Goal: Task Accomplishment & Management: Check status

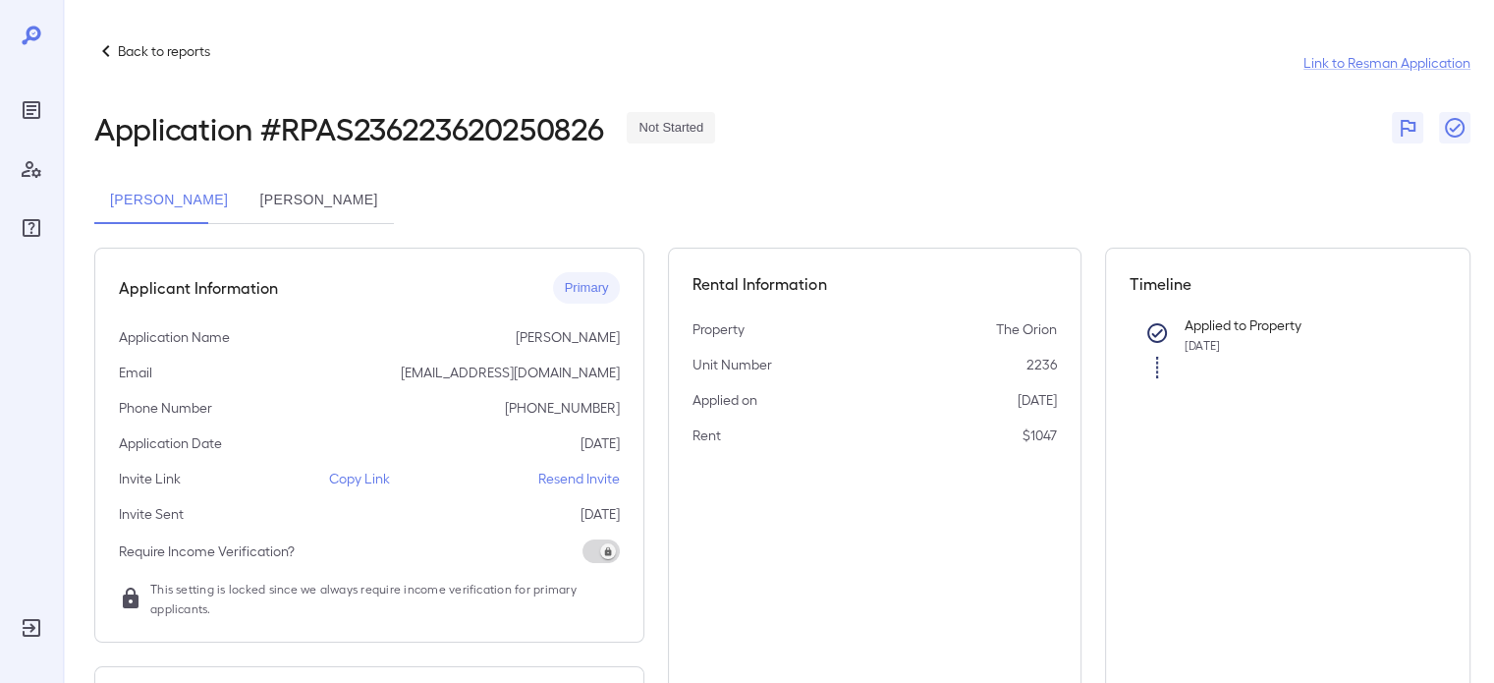
click at [111, 46] on icon at bounding box center [106, 51] width 24 height 24
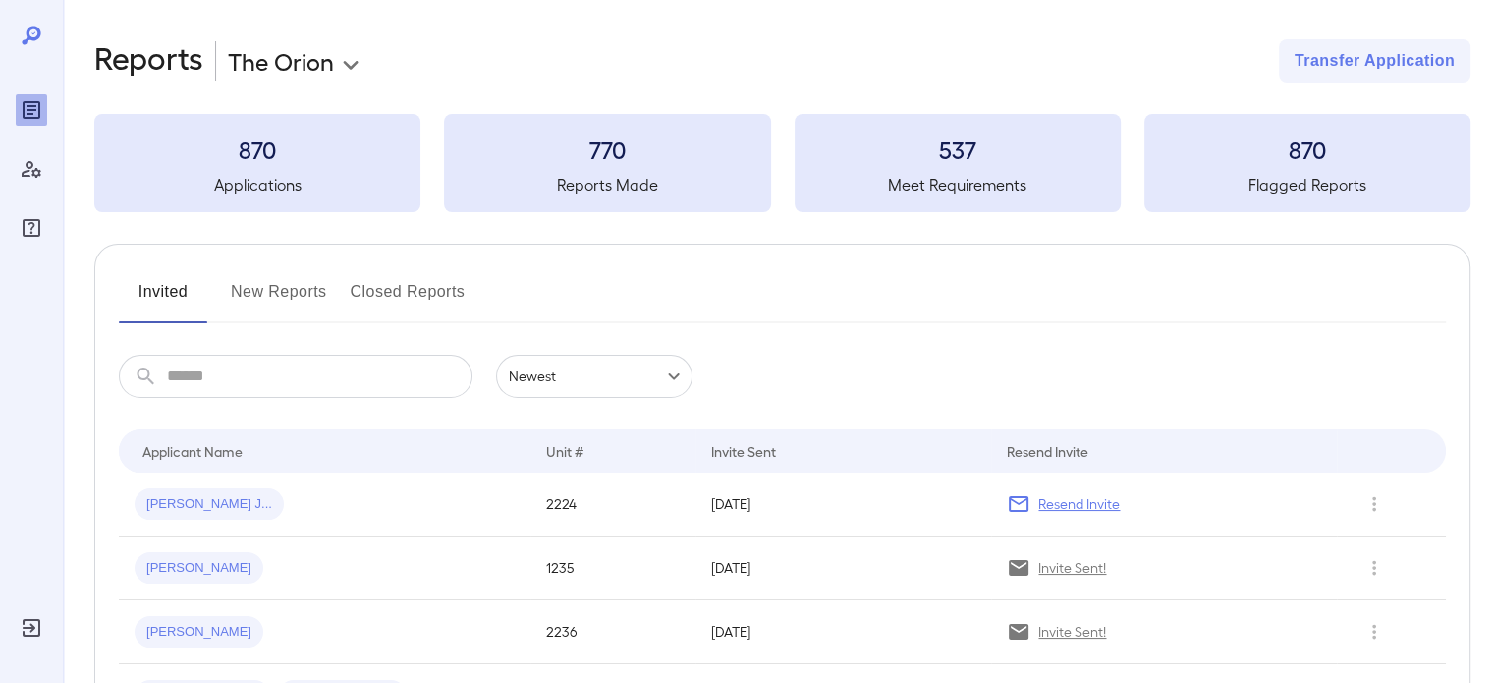
click at [265, 309] on button "New Reports" at bounding box center [279, 299] width 96 height 47
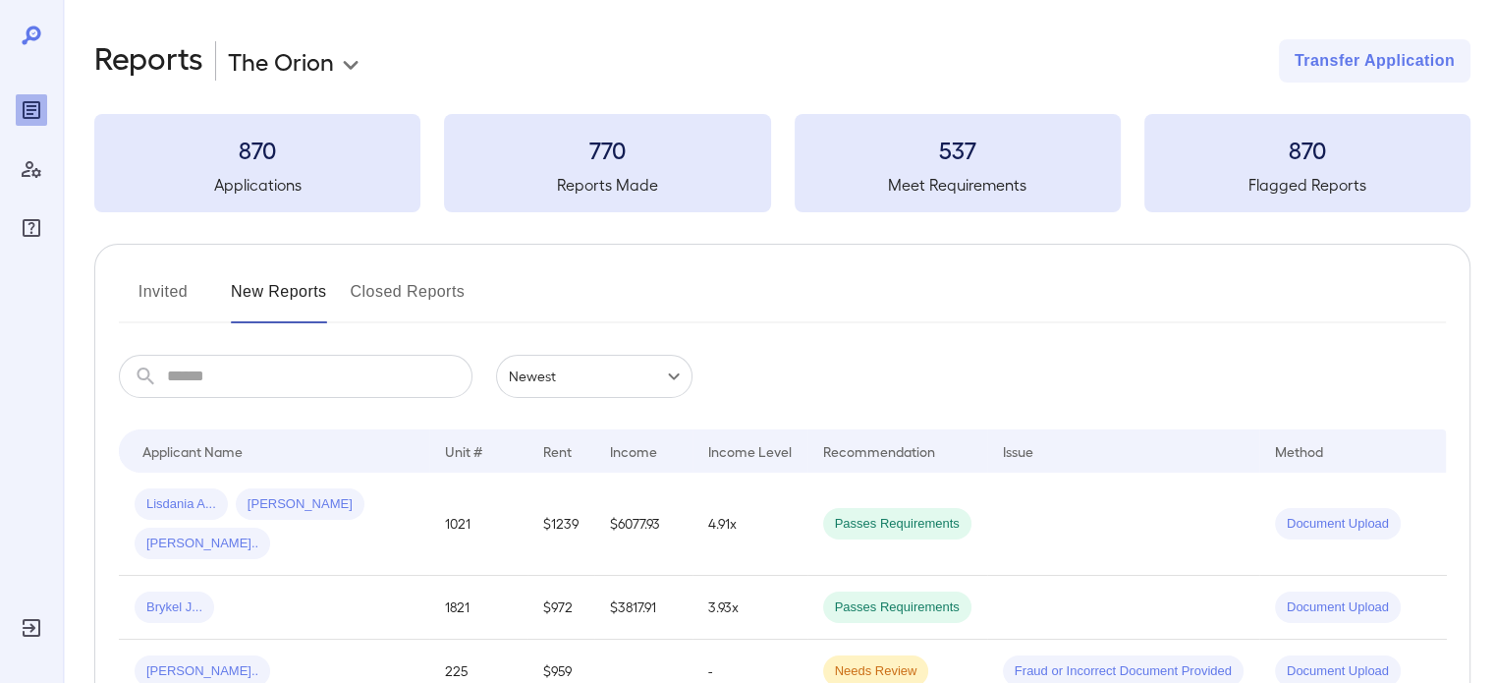
click at [170, 294] on button "Invited" at bounding box center [163, 299] width 88 height 47
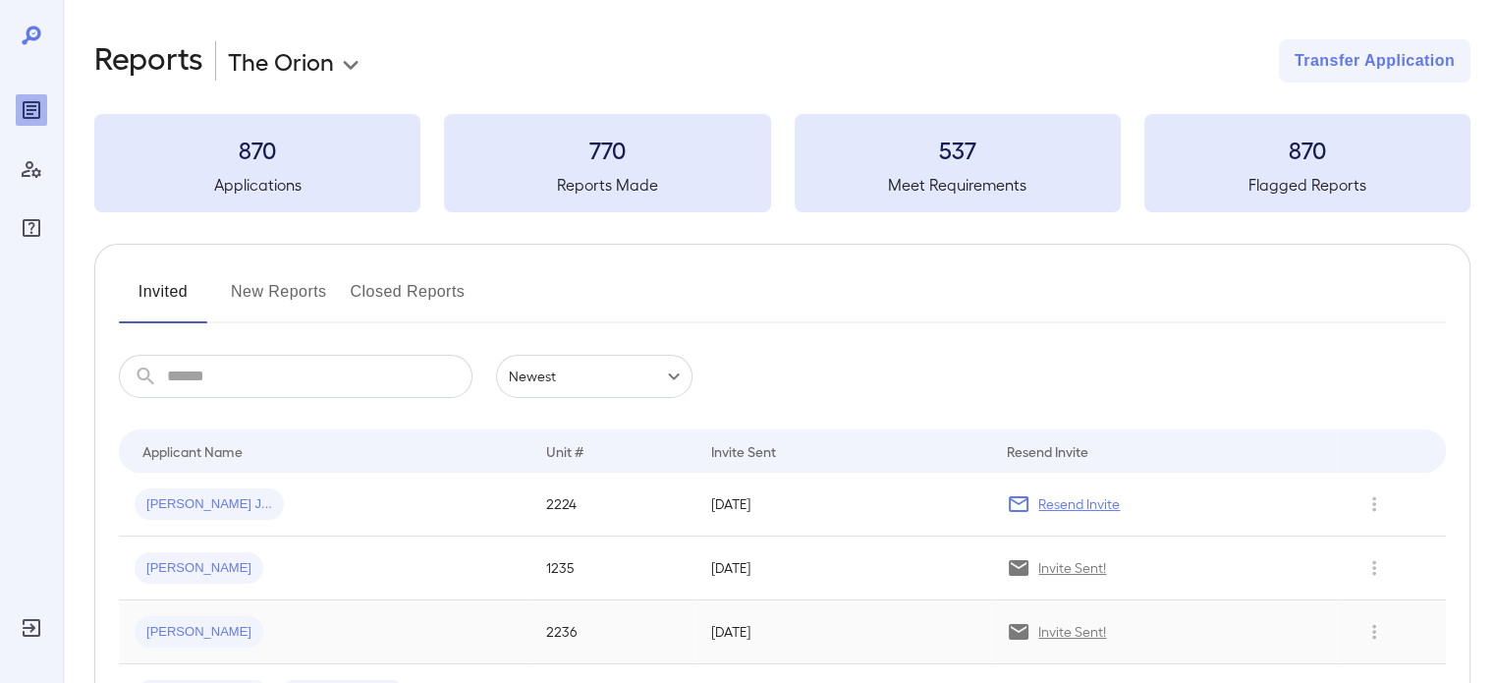
click at [287, 636] on div "[PERSON_NAME]" at bounding box center [325, 631] width 380 height 31
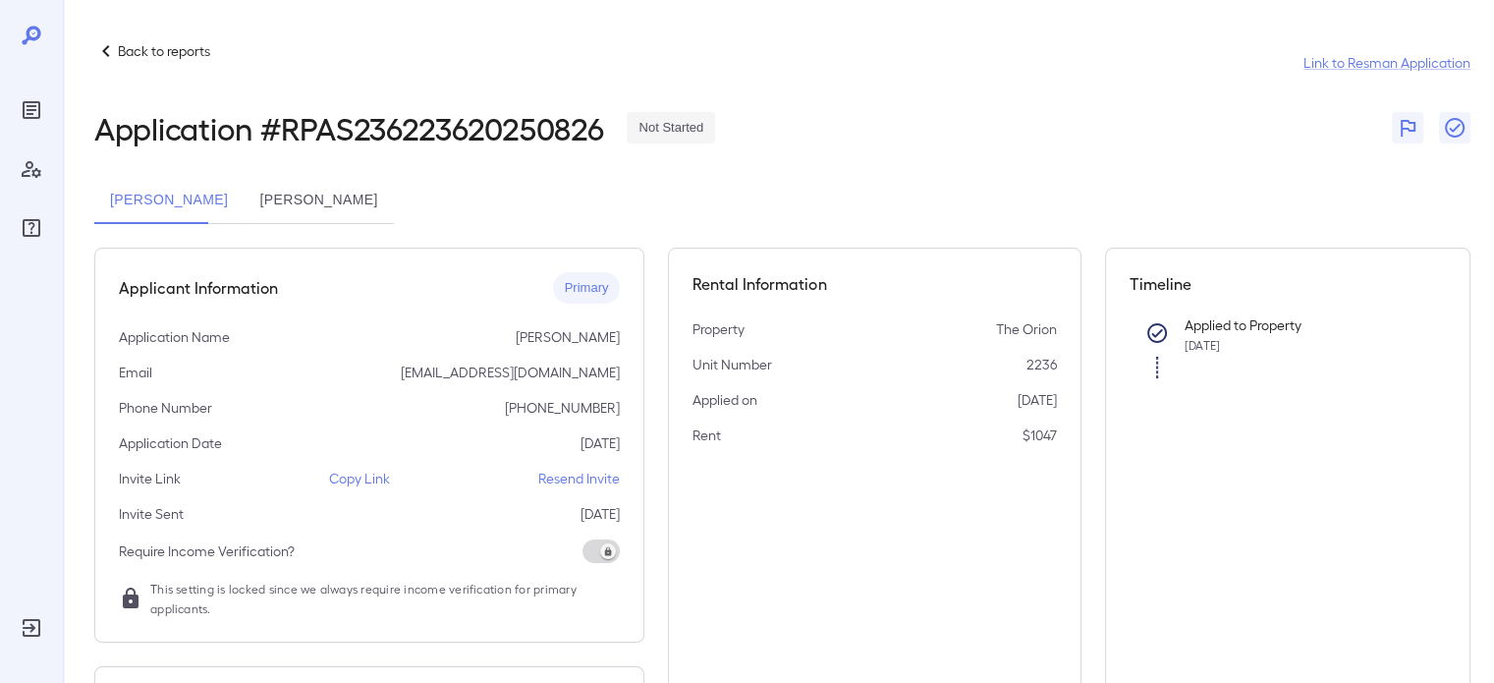
click at [269, 197] on button "[PERSON_NAME]" at bounding box center [318, 200] width 149 height 47
click at [118, 208] on button "[PERSON_NAME]" at bounding box center [168, 200] width 149 height 47
click at [244, 189] on button "[PERSON_NAME]" at bounding box center [318, 200] width 149 height 47
click at [384, 482] on p "Copy Link" at bounding box center [359, 479] width 61 height 20
click at [98, 42] on icon at bounding box center [106, 51] width 24 height 24
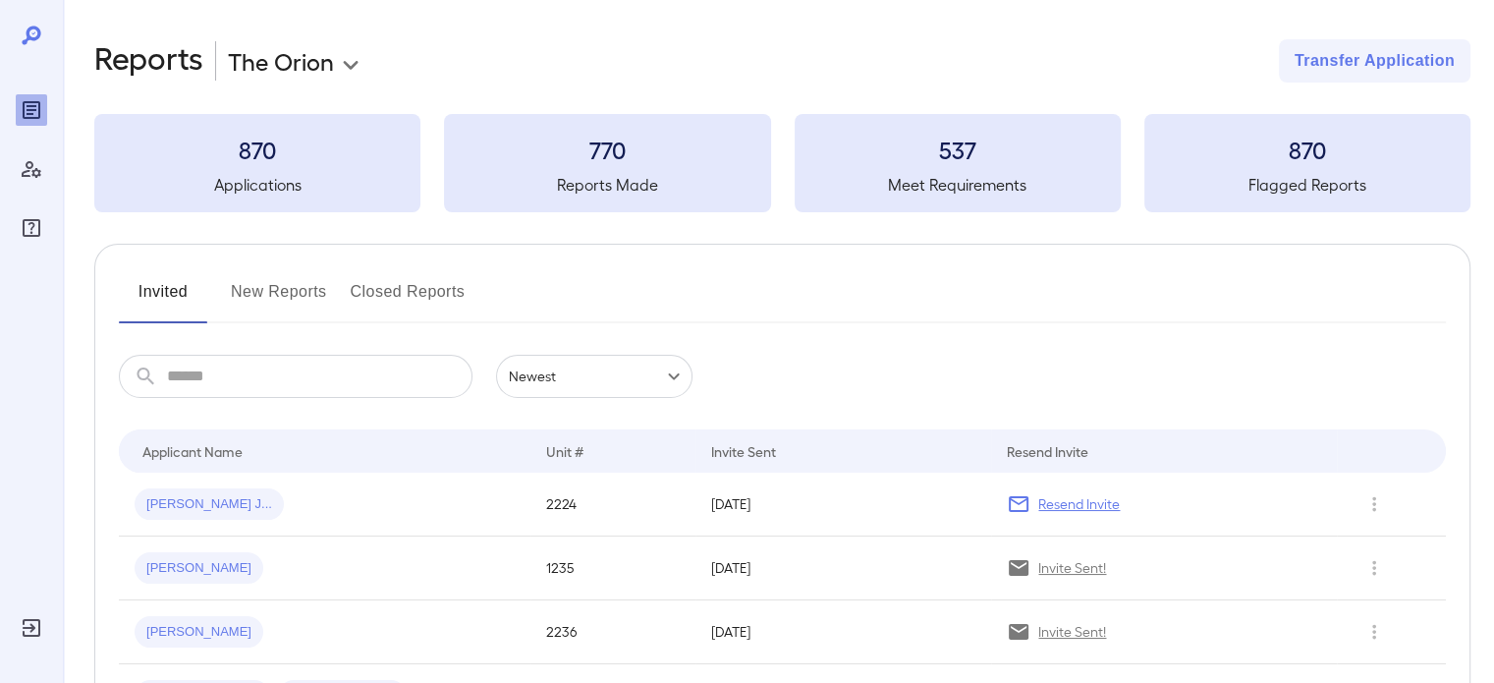
click at [309, 288] on button "New Reports" at bounding box center [279, 299] width 96 height 47
